Goal: Find specific page/section: Find specific page/section

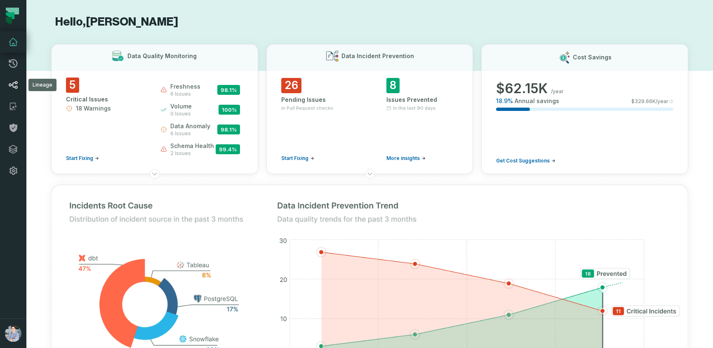
click at [10, 81] on icon at bounding box center [13, 85] width 10 height 10
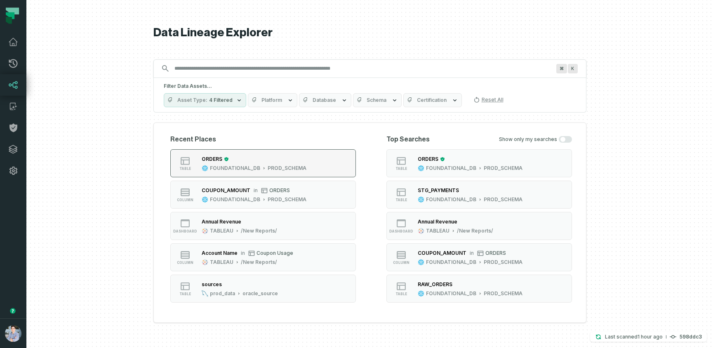
click at [282, 171] on div "PROD_SCHEMA" at bounding box center [287, 168] width 39 height 7
